Goal: Information Seeking & Learning: Learn about a topic

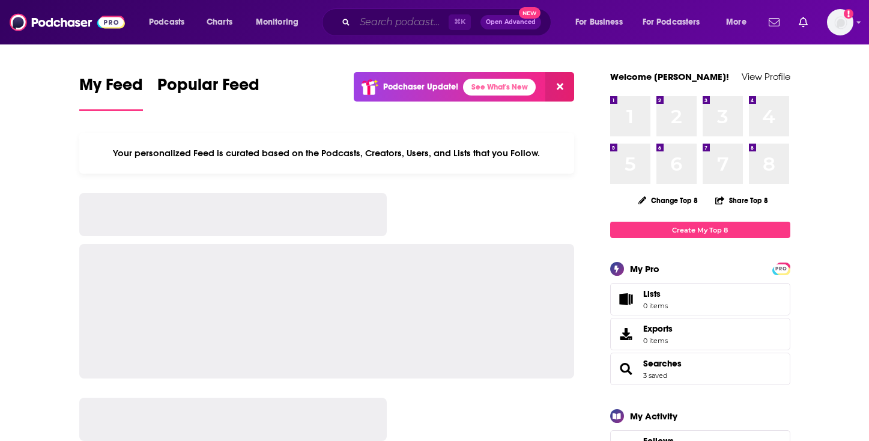
click at [372, 24] on input "Search podcasts, credits, & more..." at bounding box center [402, 22] width 94 height 19
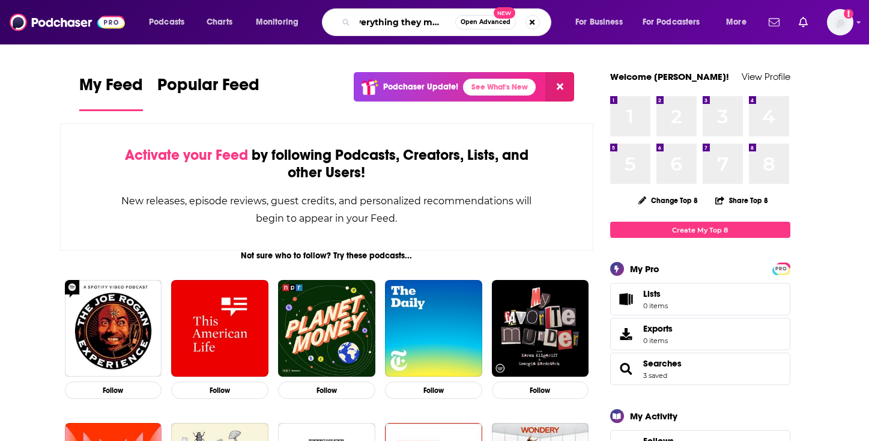
scroll to position [0, 14]
type input "everything they missed"
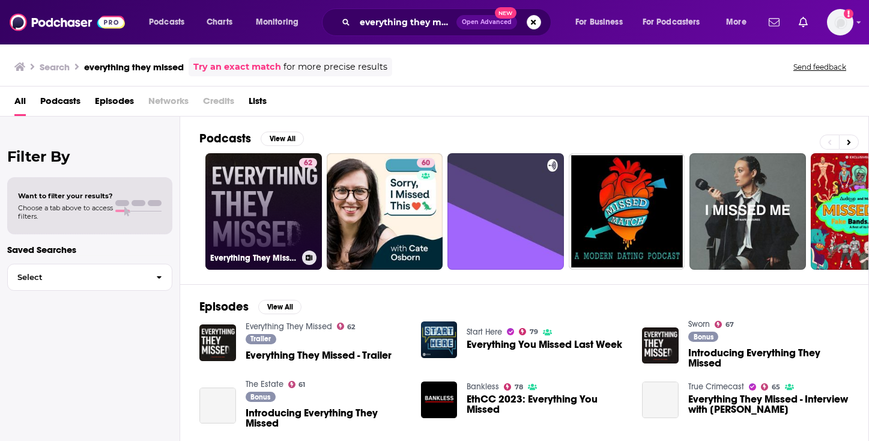
click at [262, 199] on link "62 Everything They Missed" at bounding box center [263, 211] width 117 height 117
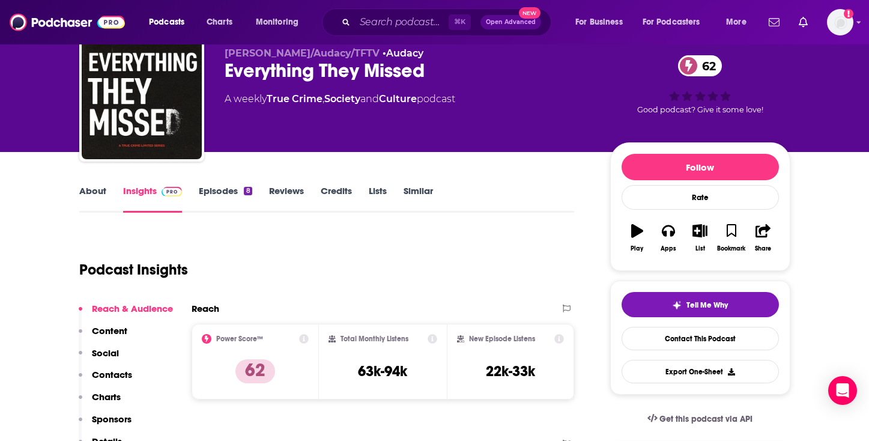
scroll to position [31, 0]
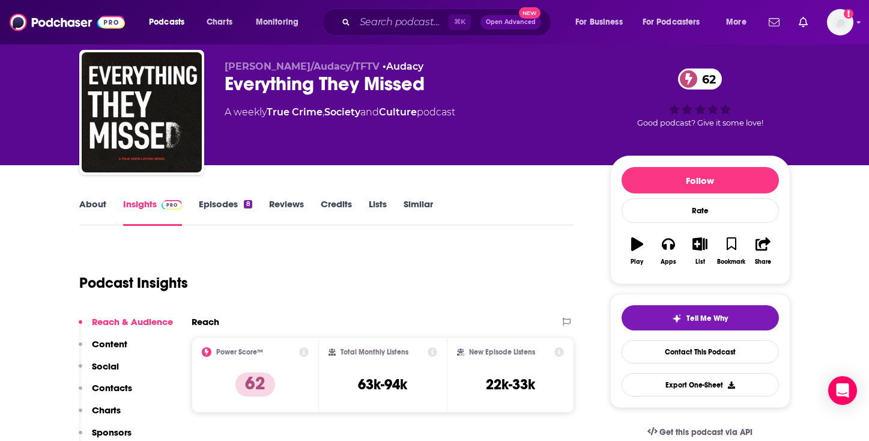
click at [85, 207] on link "About" at bounding box center [92, 212] width 27 height 28
